Goal: Entertainment & Leisure: Consume media (video, audio)

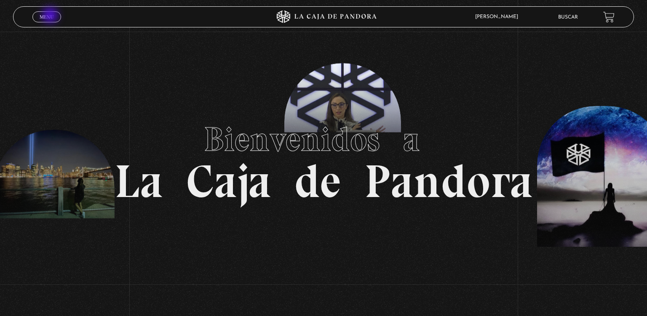
click at [51, 16] on span "Menu" at bounding box center [47, 16] width 14 height 5
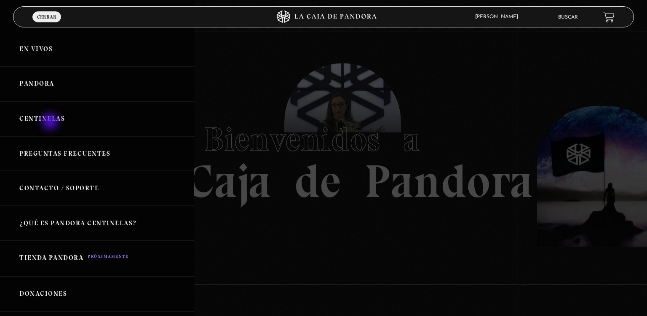
click at [51, 122] on link "Centinelas" at bounding box center [97, 118] width 194 height 35
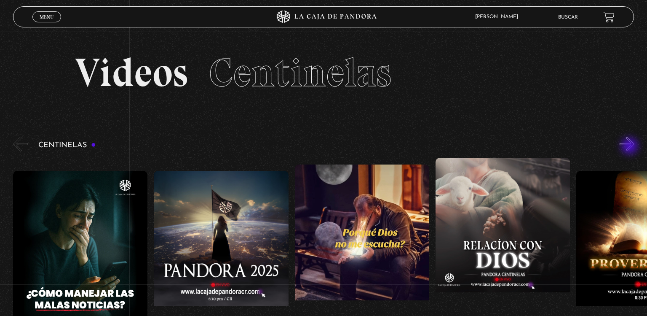
click at [631, 147] on button "»" at bounding box center [627, 144] width 15 height 15
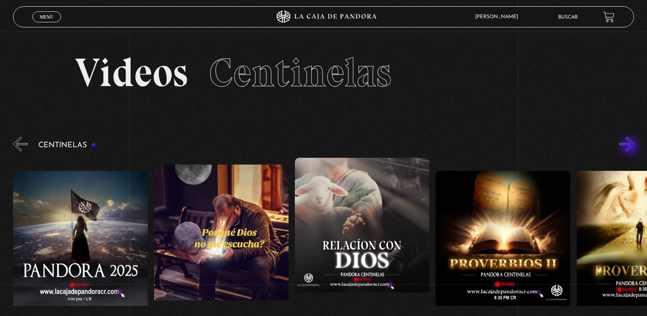
click at [631, 147] on button "»" at bounding box center [627, 144] width 15 height 15
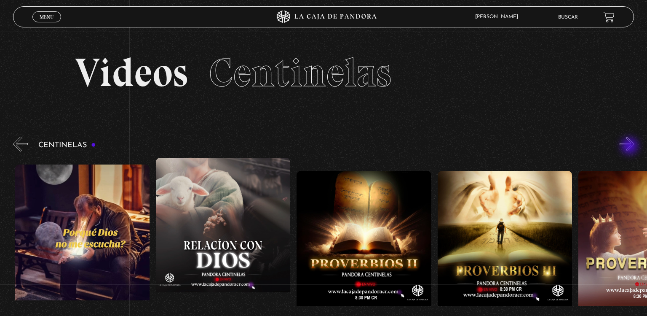
click at [631, 147] on button "»" at bounding box center [627, 144] width 15 height 15
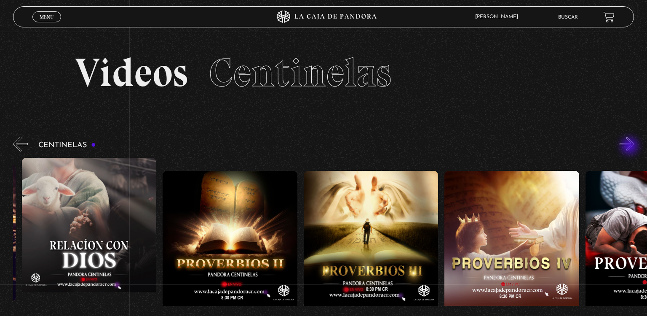
click at [631, 147] on button "»" at bounding box center [627, 144] width 15 height 15
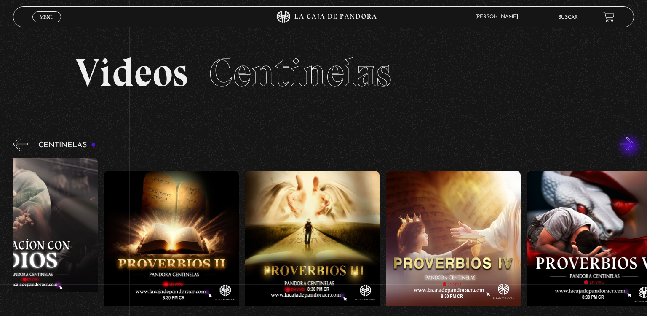
click at [631, 147] on button "»" at bounding box center [627, 144] width 15 height 15
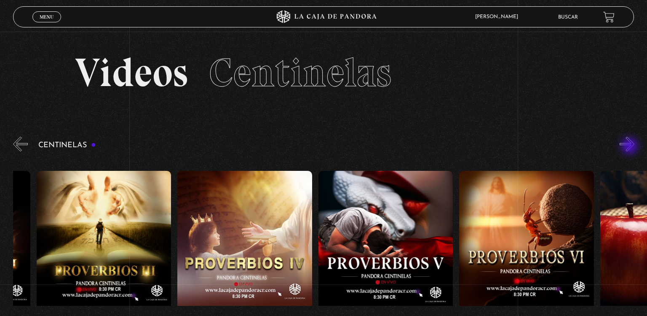
click at [631, 147] on button "»" at bounding box center [627, 144] width 15 height 15
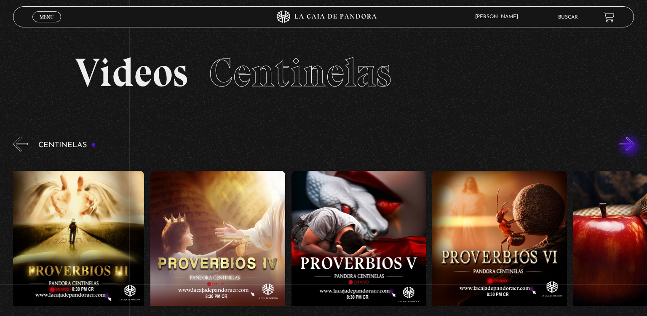
click at [631, 147] on button "»" at bounding box center [627, 144] width 15 height 15
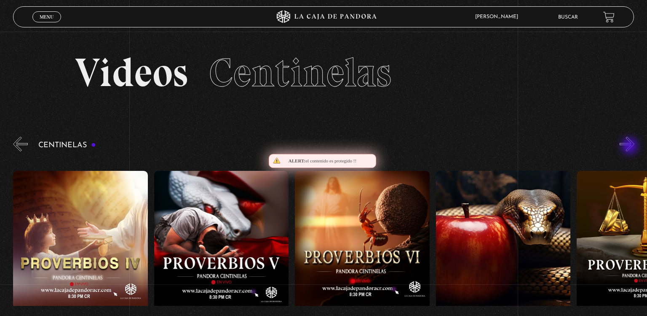
click at [631, 147] on button "»" at bounding box center [627, 144] width 15 height 15
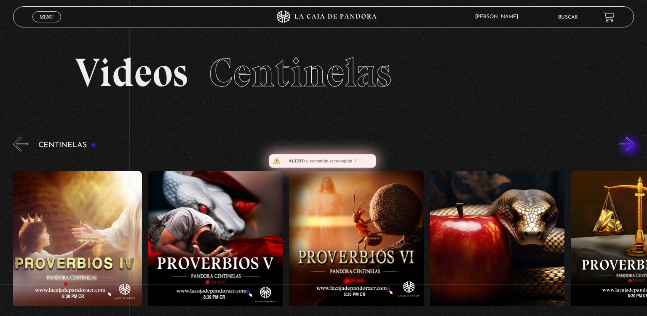
click at [631, 147] on button "»" at bounding box center [627, 144] width 15 height 15
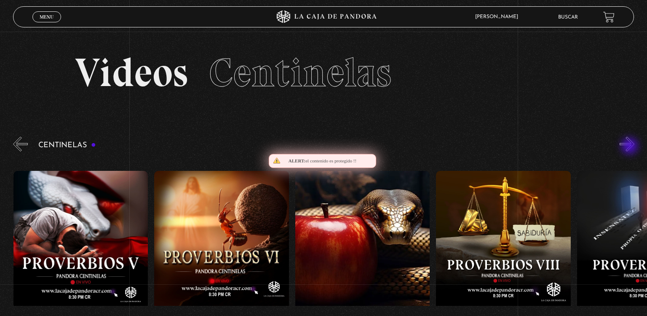
click at [631, 147] on button "»" at bounding box center [627, 144] width 15 height 15
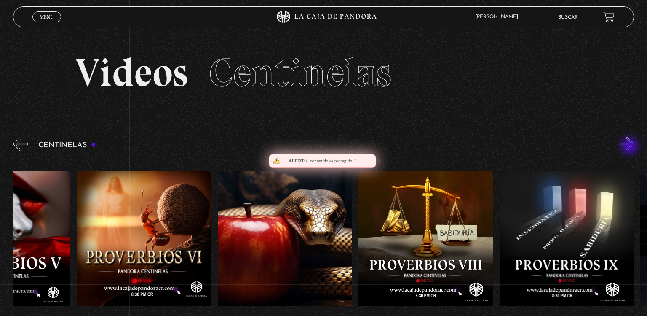
click at [631, 147] on button "»" at bounding box center [627, 144] width 15 height 15
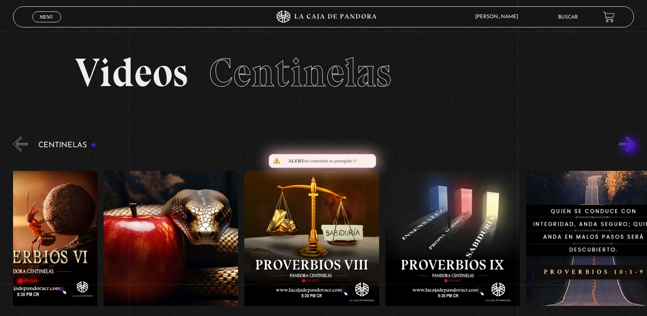
click at [631, 147] on button "»" at bounding box center [627, 144] width 15 height 15
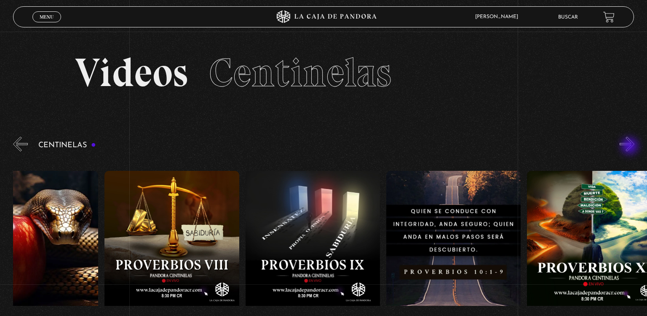
click at [631, 147] on button "»" at bounding box center [627, 144] width 15 height 15
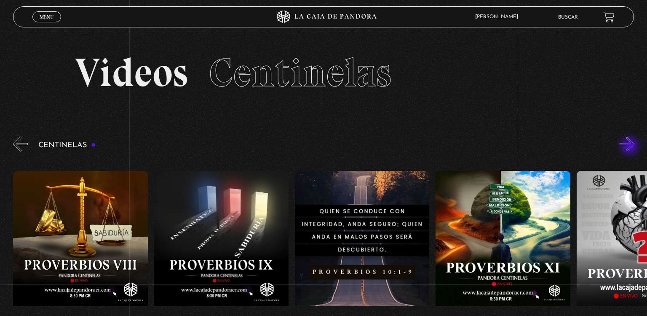
click at [631, 147] on button "»" at bounding box center [627, 144] width 15 height 15
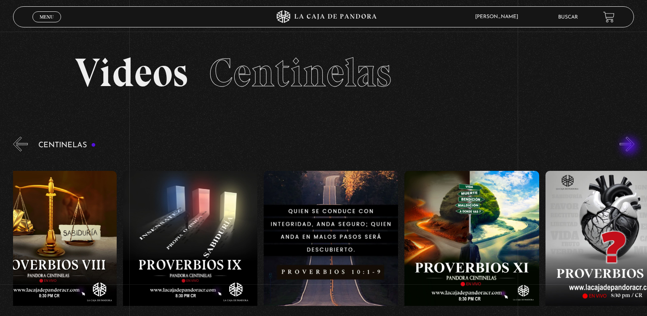
click at [631, 147] on button "»" at bounding box center [627, 144] width 15 height 15
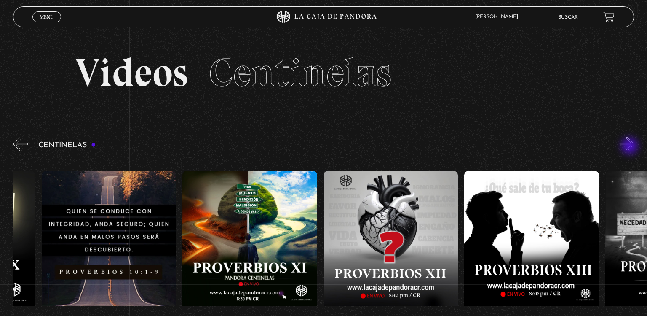
click at [631, 147] on button "»" at bounding box center [627, 144] width 15 height 15
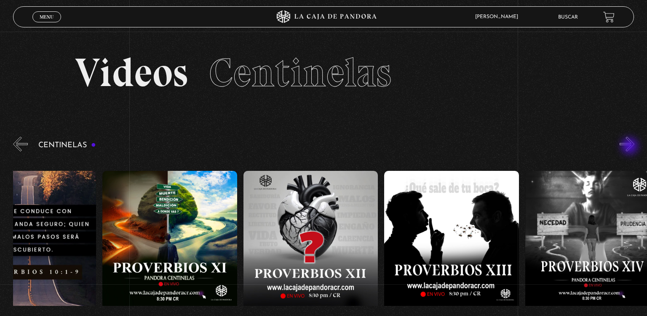
click at [631, 147] on button "»" at bounding box center [627, 144] width 15 height 15
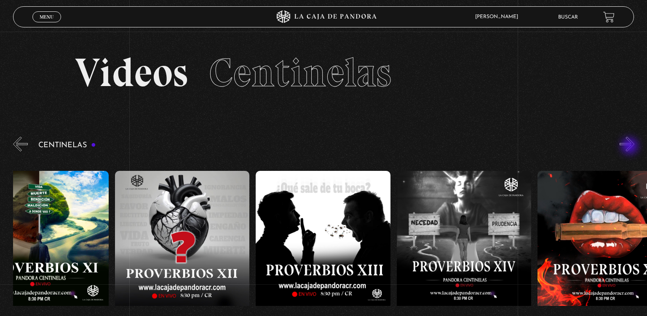
click at [631, 147] on button "»" at bounding box center [627, 144] width 15 height 15
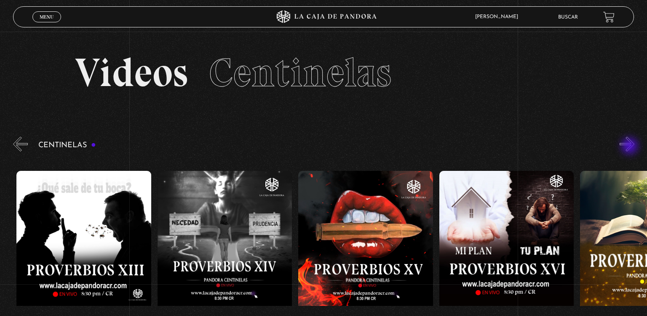
click at [631, 147] on button "»" at bounding box center [627, 144] width 15 height 15
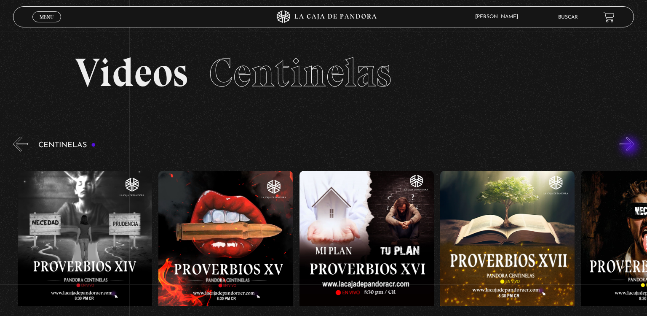
click at [631, 147] on button "»" at bounding box center [627, 144] width 15 height 15
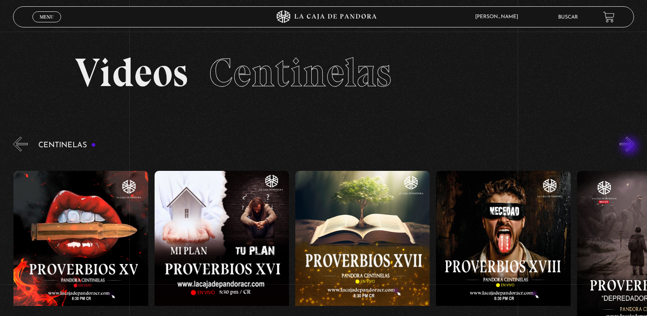
scroll to position [0, 2395]
click at [489, 221] on figure at bounding box center [503, 247] width 134 height 152
